Goal: Navigation & Orientation: Find specific page/section

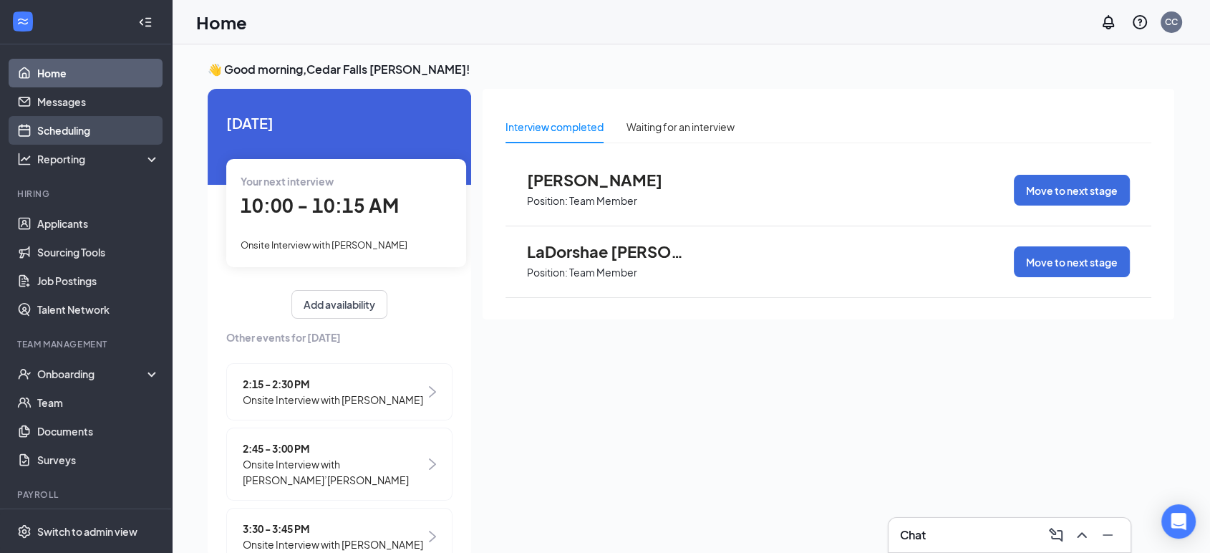
click at [89, 119] on link "Scheduling" at bounding box center [98, 130] width 122 height 29
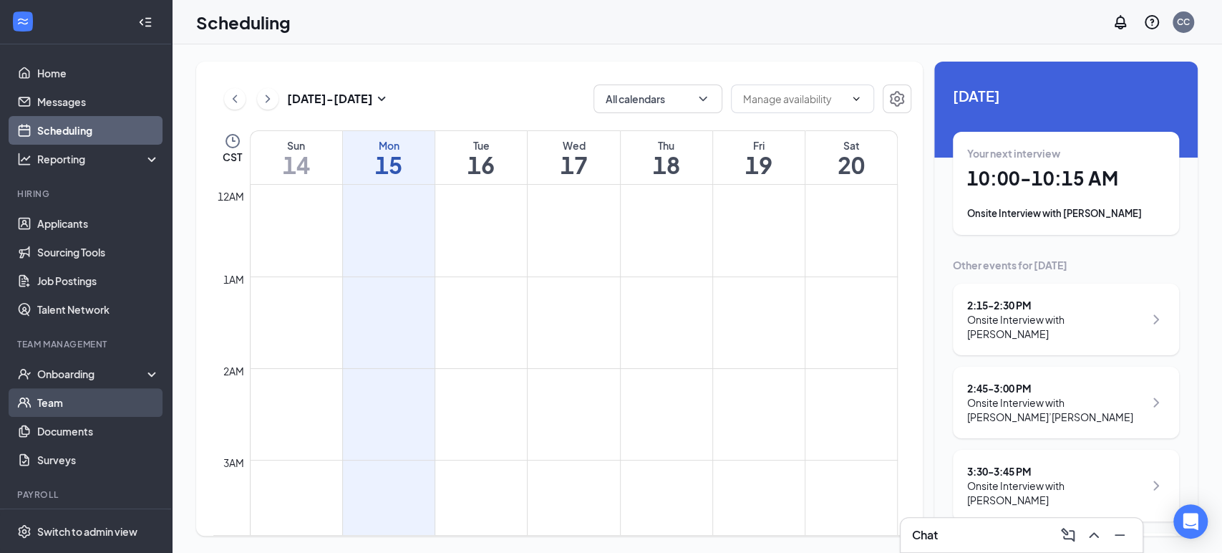
click at [88, 405] on link "Team" at bounding box center [98, 402] width 122 height 29
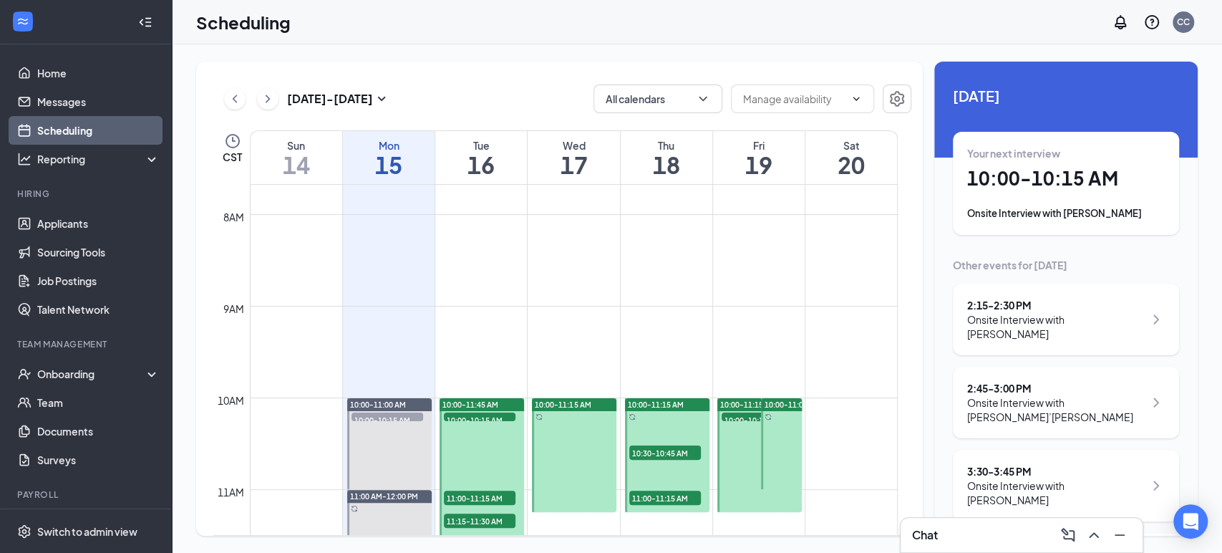
click at [140, 11] on div at bounding box center [145, 22] width 29 height 29
